Goal: Find specific page/section: Find specific page/section

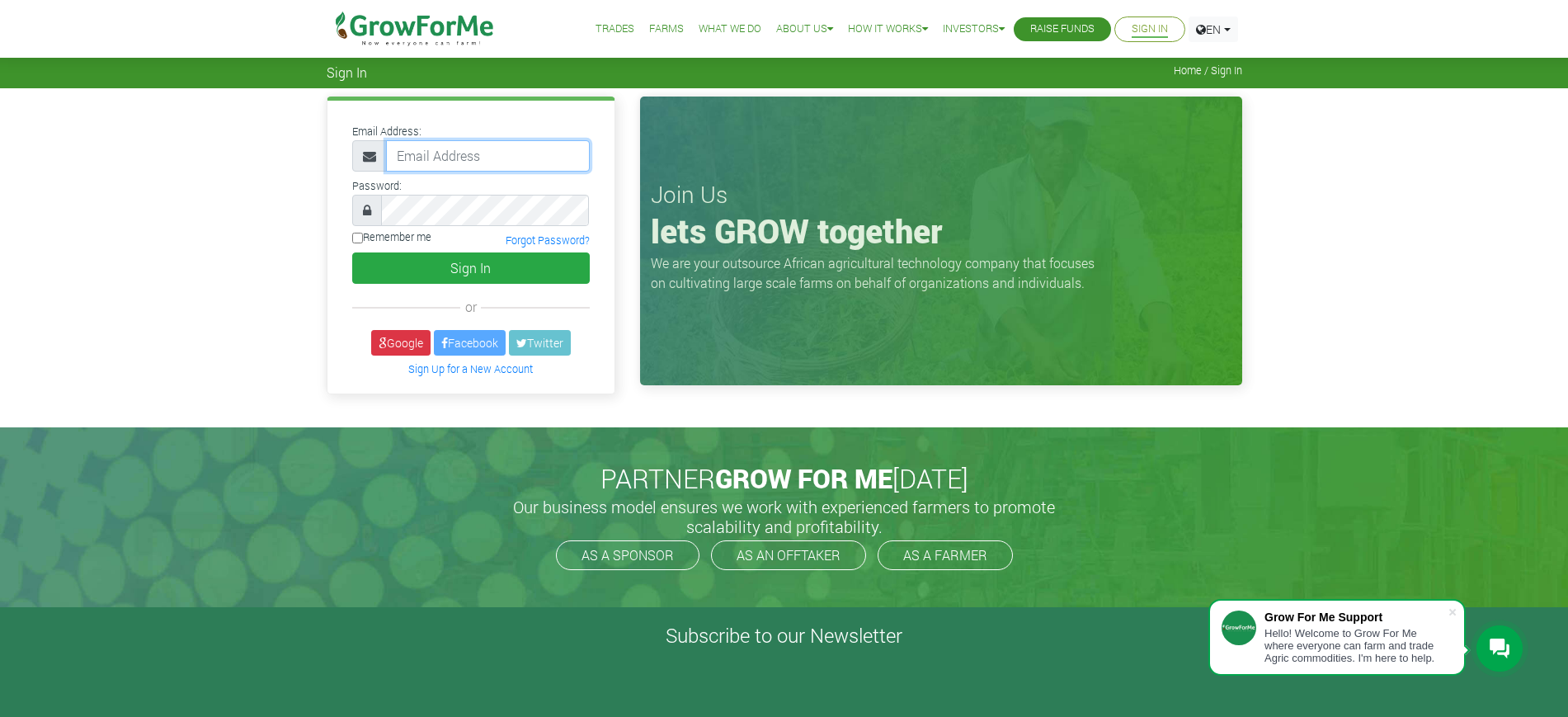
type input "mawuli@growforme.com"
click at [399, 344] on link "Google" at bounding box center [401, 343] width 60 height 26
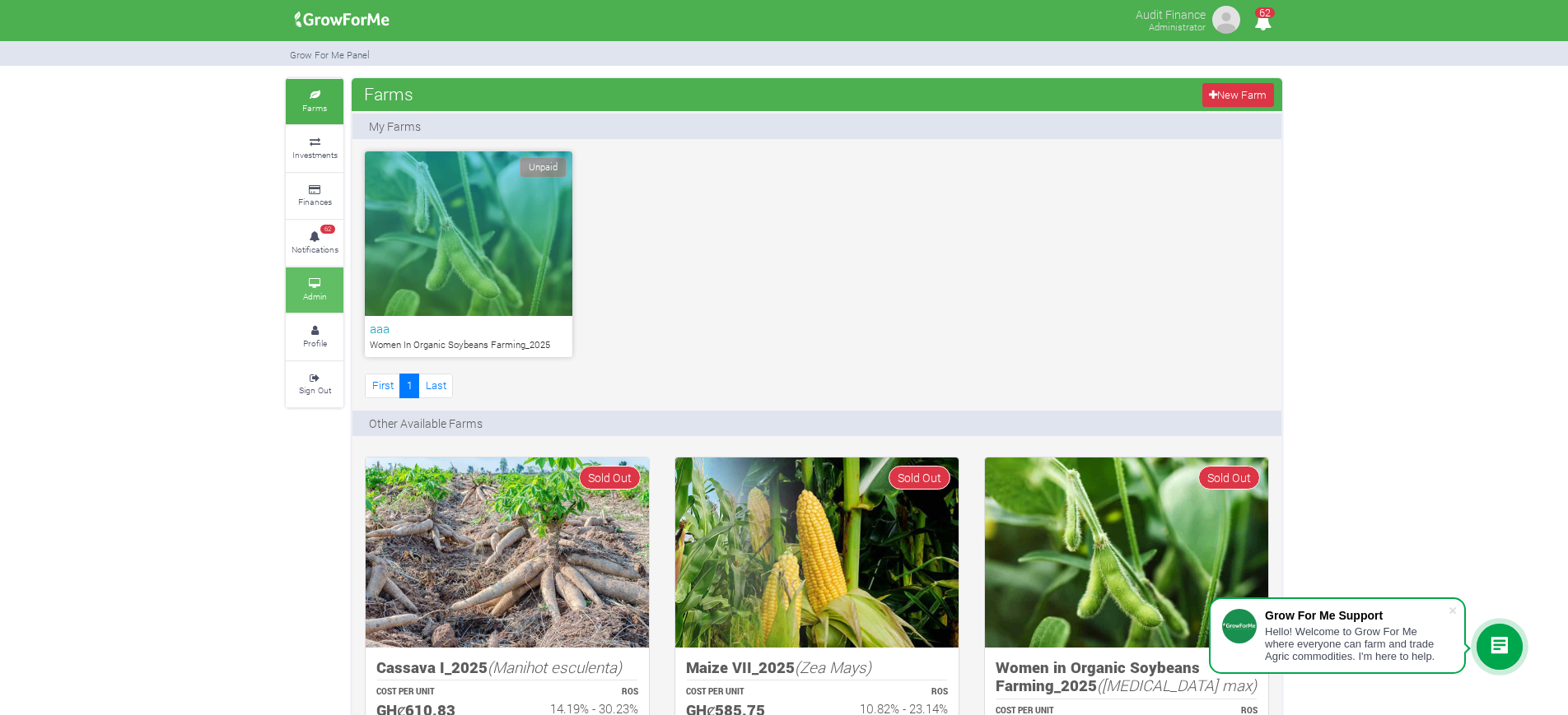
click at [310, 291] on small "Admin" at bounding box center [315, 297] width 24 height 12
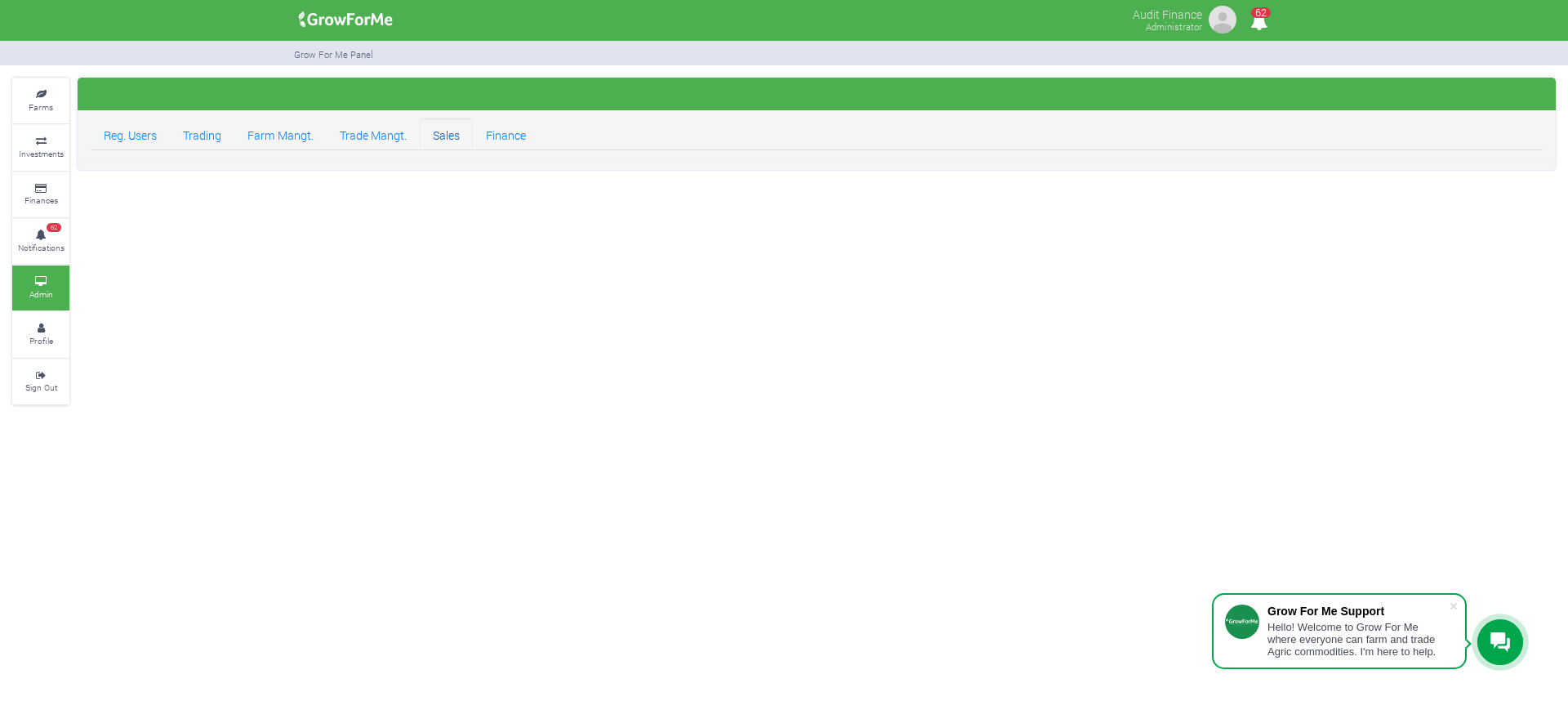
click at [453, 141] on link "Sales" at bounding box center [447, 133] width 53 height 32
